Goal: Transaction & Acquisition: Purchase product/service

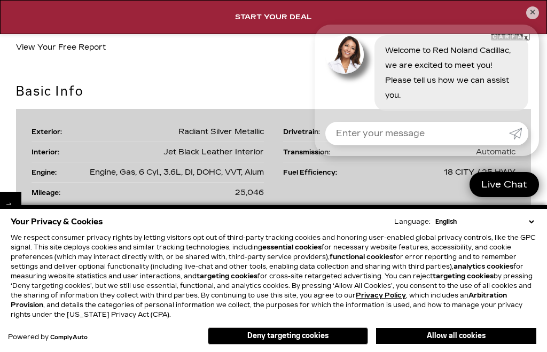
scroll to position [1246, 0]
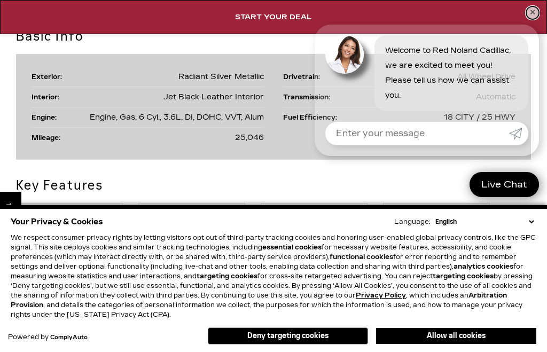
click at [533, 19] on link "✕" at bounding box center [532, 12] width 13 height 13
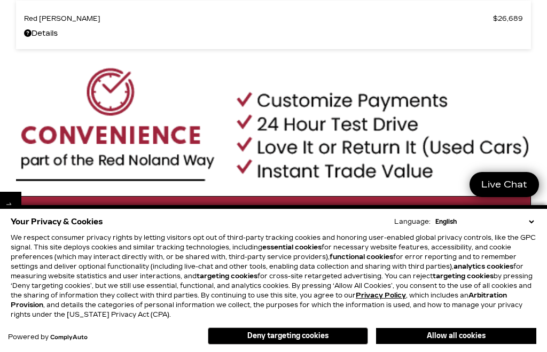
scroll to position [596, 0]
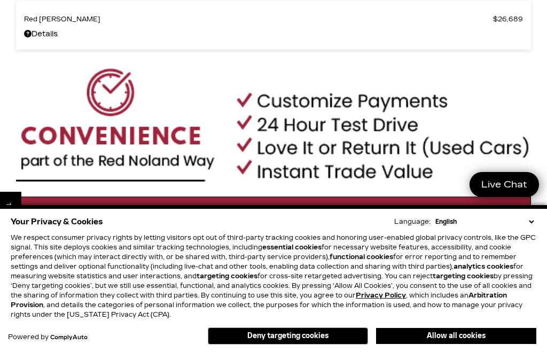
click at [465, 341] on button "Allow all cookies" at bounding box center [456, 336] width 160 height 16
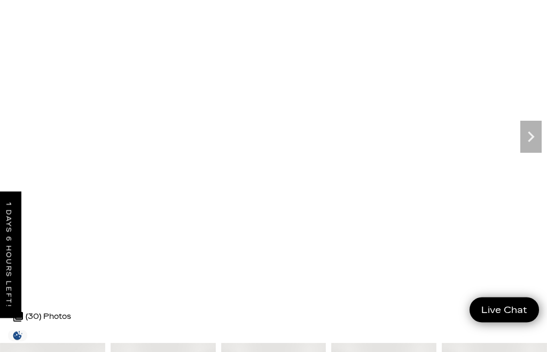
scroll to position [100, 0]
click at [531, 137] on icon "Next" at bounding box center [530, 136] width 21 height 21
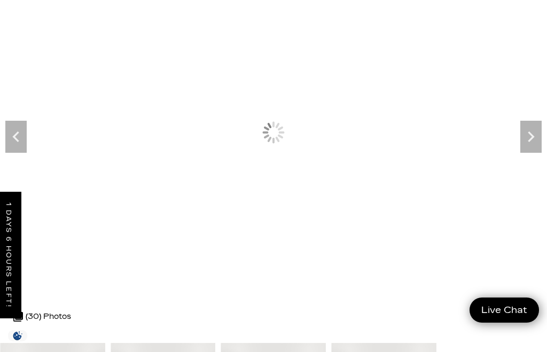
click at [526, 141] on icon "Next" at bounding box center [530, 136] width 21 height 21
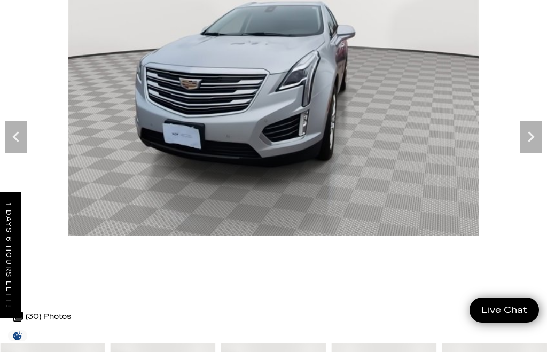
click at [532, 143] on icon "Next" at bounding box center [530, 136] width 21 height 21
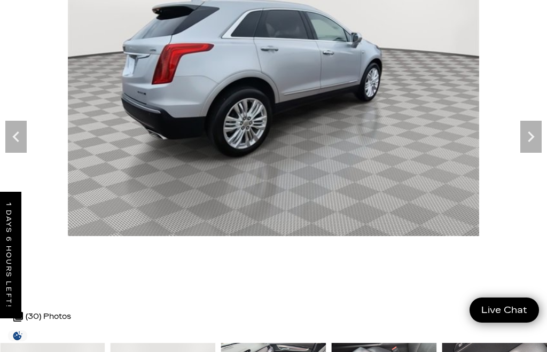
click at [528, 140] on icon "Next" at bounding box center [530, 136] width 6 height 11
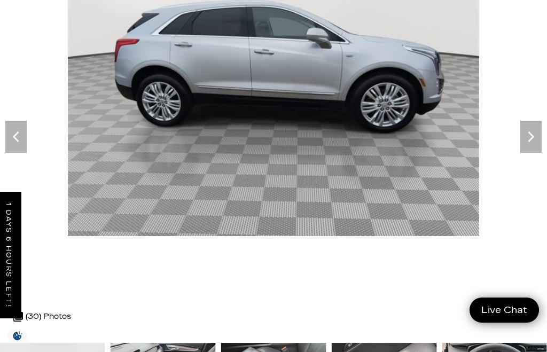
click at [534, 133] on icon "Next" at bounding box center [530, 136] width 21 height 21
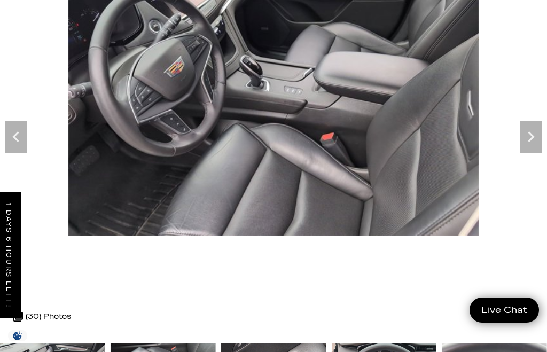
click at [527, 135] on icon "Next" at bounding box center [530, 136] width 21 height 21
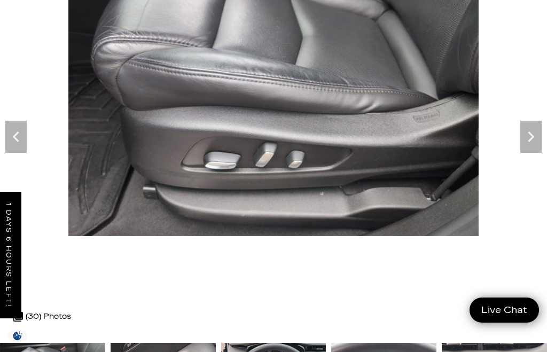
click at [528, 135] on icon "Next" at bounding box center [530, 136] width 21 height 21
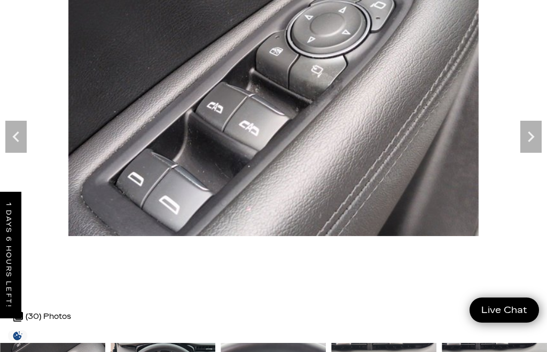
click at [528, 135] on icon "Next" at bounding box center [530, 136] width 21 height 21
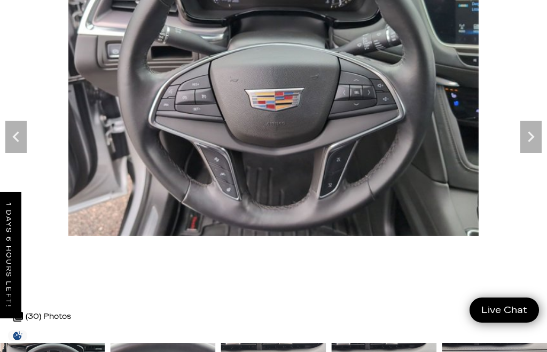
click at [530, 140] on icon "Next" at bounding box center [530, 136] width 6 height 11
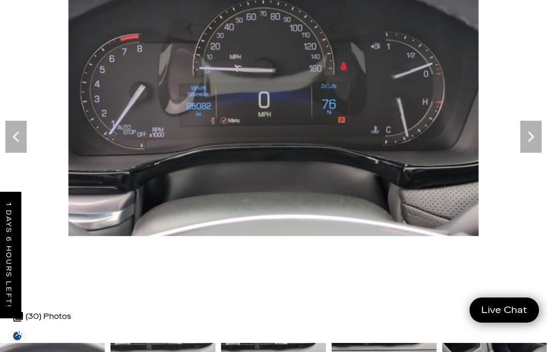
click at [531, 144] on icon "Next" at bounding box center [530, 136] width 21 height 21
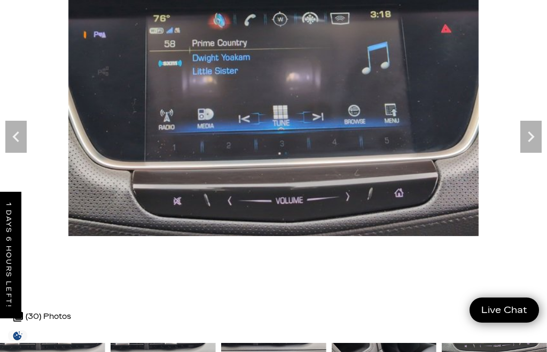
click at [526, 138] on icon "Next" at bounding box center [530, 136] width 21 height 21
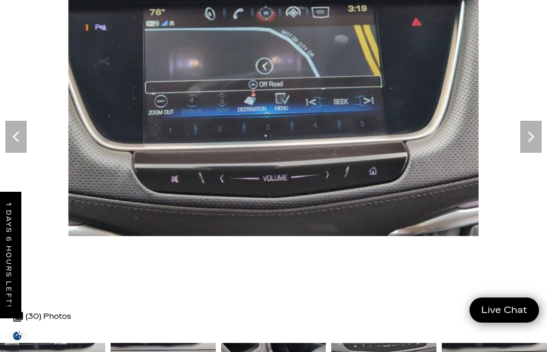
click at [530, 138] on icon "Next" at bounding box center [530, 136] width 6 height 11
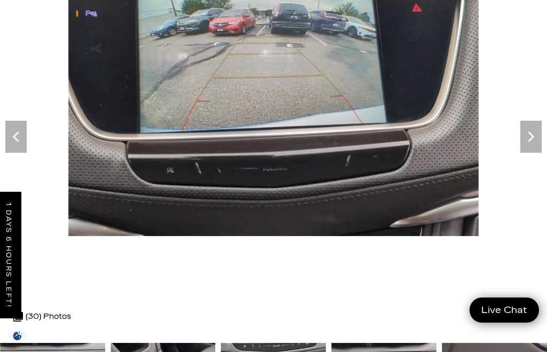
click at [531, 142] on icon "Next" at bounding box center [530, 136] width 21 height 21
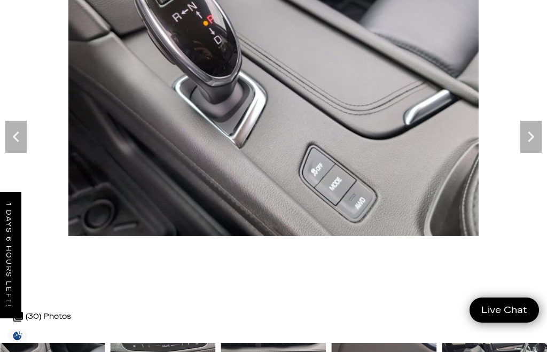
click at [530, 138] on icon "Next" at bounding box center [530, 136] width 6 height 11
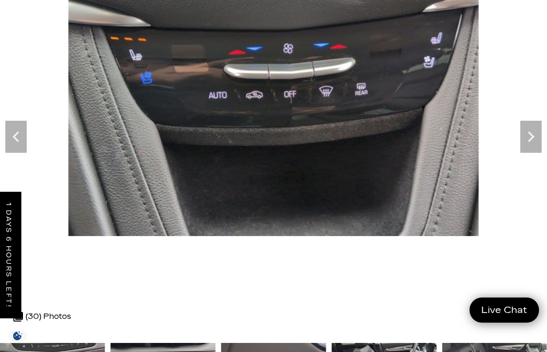
click at [529, 133] on icon "Next" at bounding box center [530, 136] width 6 height 11
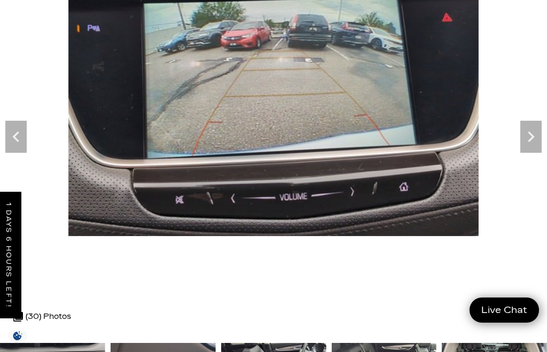
click at [527, 136] on icon "Next" at bounding box center [530, 136] width 21 height 21
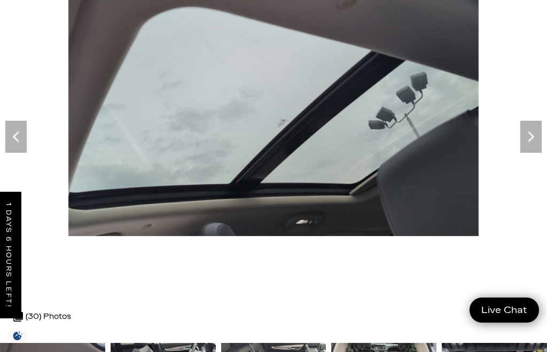
click at [531, 137] on icon "Next" at bounding box center [530, 136] width 21 height 21
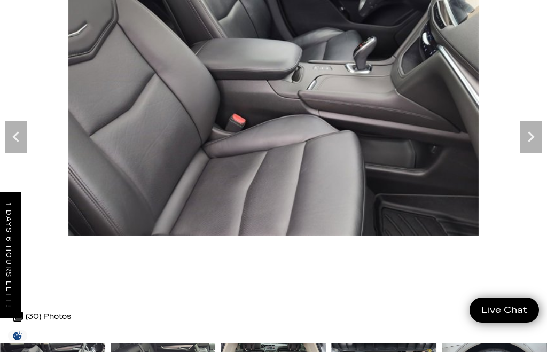
click at [529, 138] on icon "Next" at bounding box center [530, 136] width 21 height 21
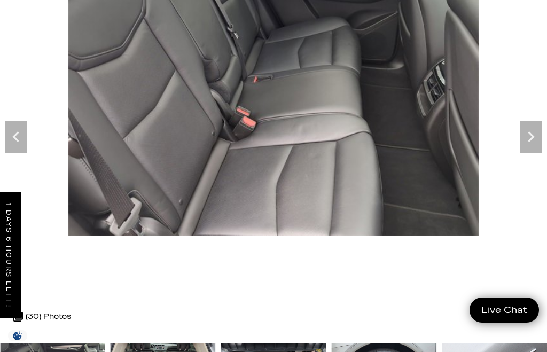
click at [535, 127] on icon "Next" at bounding box center [530, 136] width 21 height 21
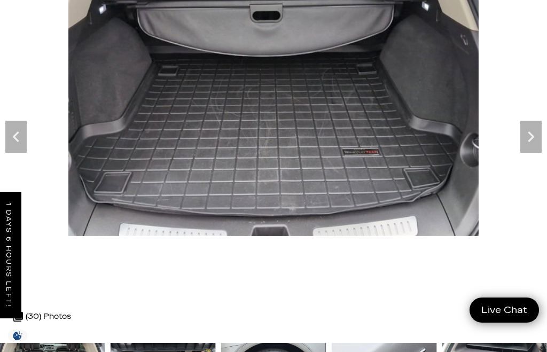
click at [528, 135] on icon "Next" at bounding box center [530, 136] width 21 height 21
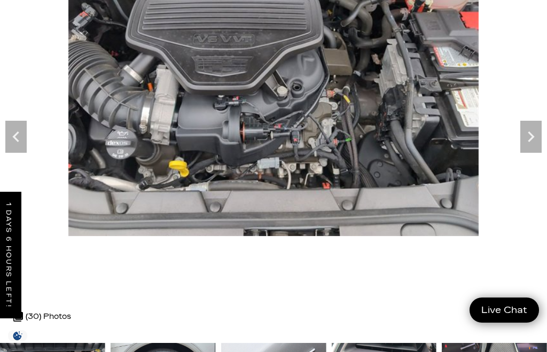
click at [527, 139] on icon "Next" at bounding box center [530, 136] width 21 height 21
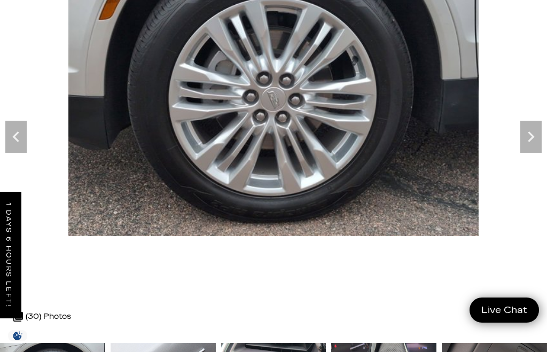
click at [528, 136] on icon "Next" at bounding box center [530, 136] width 21 height 21
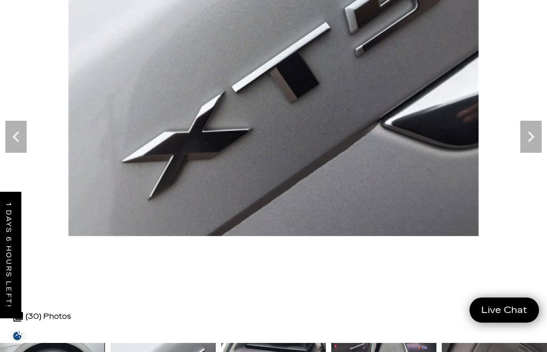
click at [531, 136] on icon "Next" at bounding box center [530, 136] width 21 height 21
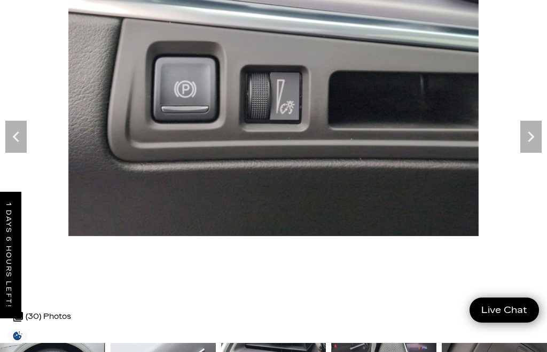
click at [531, 135] on icon "Next" at bounding box center [530, 136] width 6 height 11
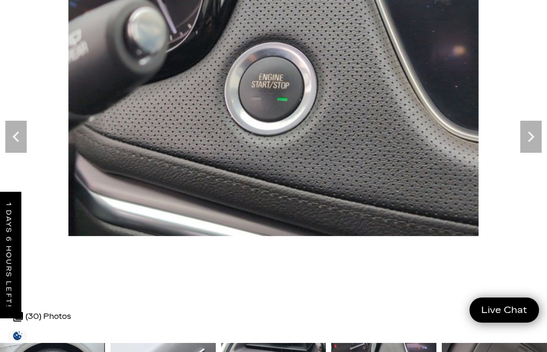
click at [531, 136] on icon "Next" at bounding box center [530, 136] width 6 height 11
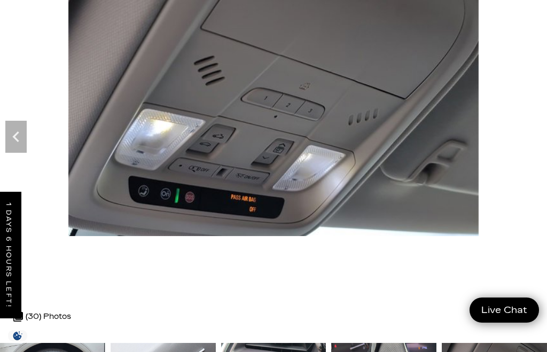
click at [532, 131] on img at bounding box center [273, 81] width 547 height 309
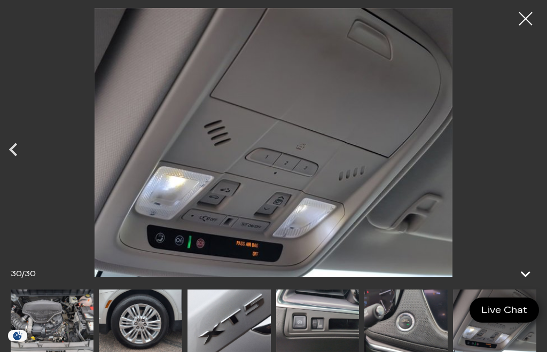
click at [526, 23] on div at bounding box center [525, 18] width 27 height 27
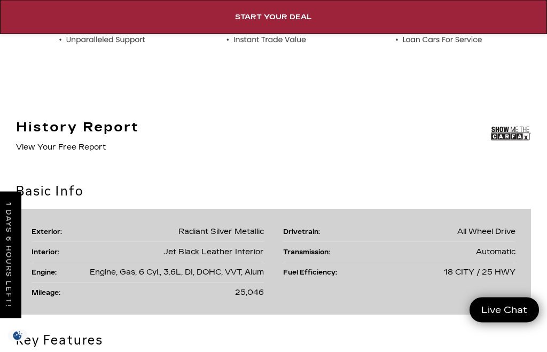
scroll to position [1091, 0]
click at [516, 131] on img at bounding box center [511, 133] width 40 height 27
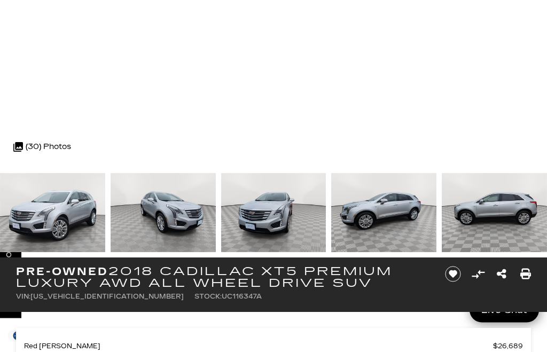
scroll to position [270, 0]
